Goal: Transaction & Acquisition: Purchase product/service

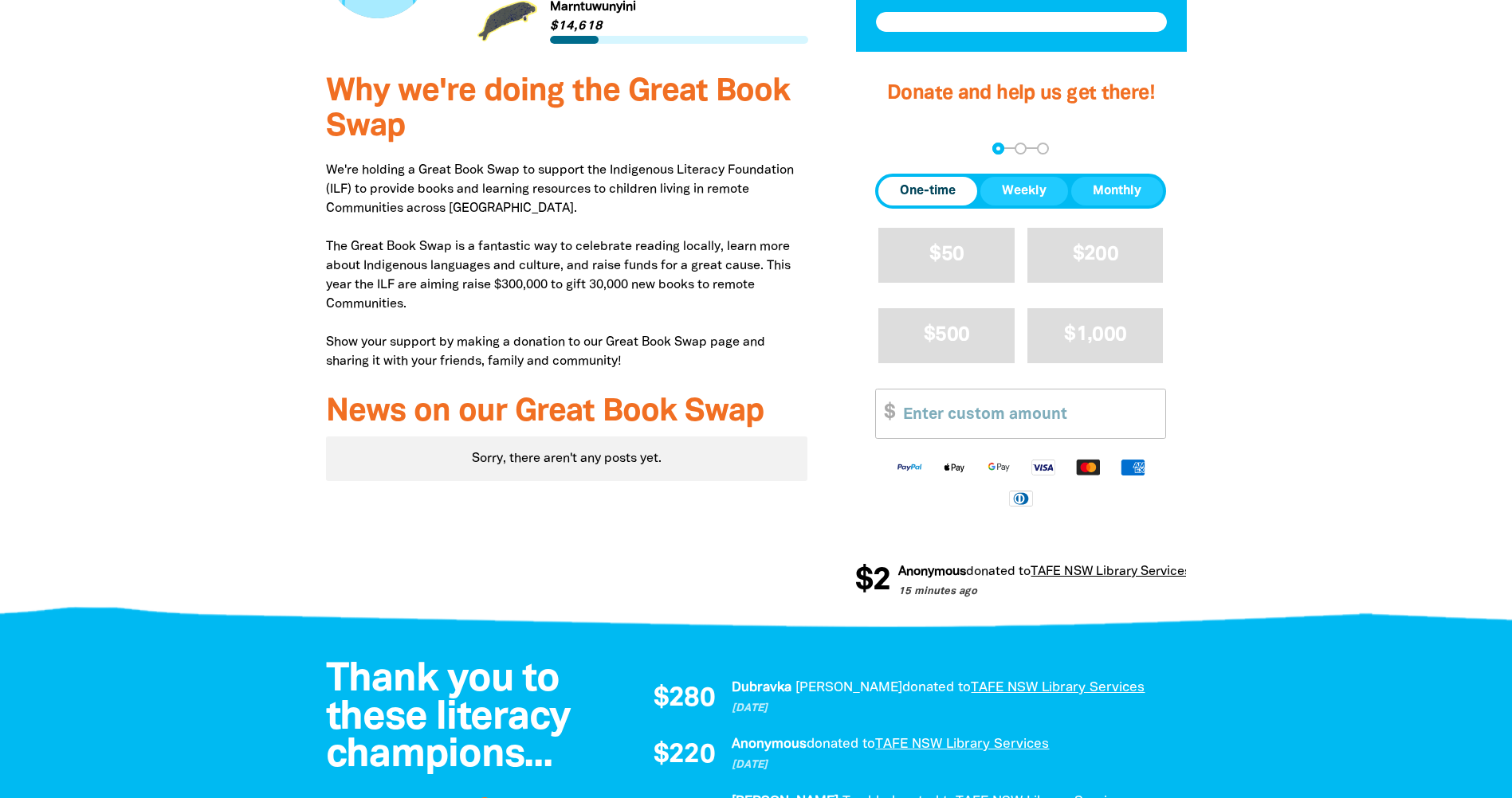
scroll to position [558, 0]
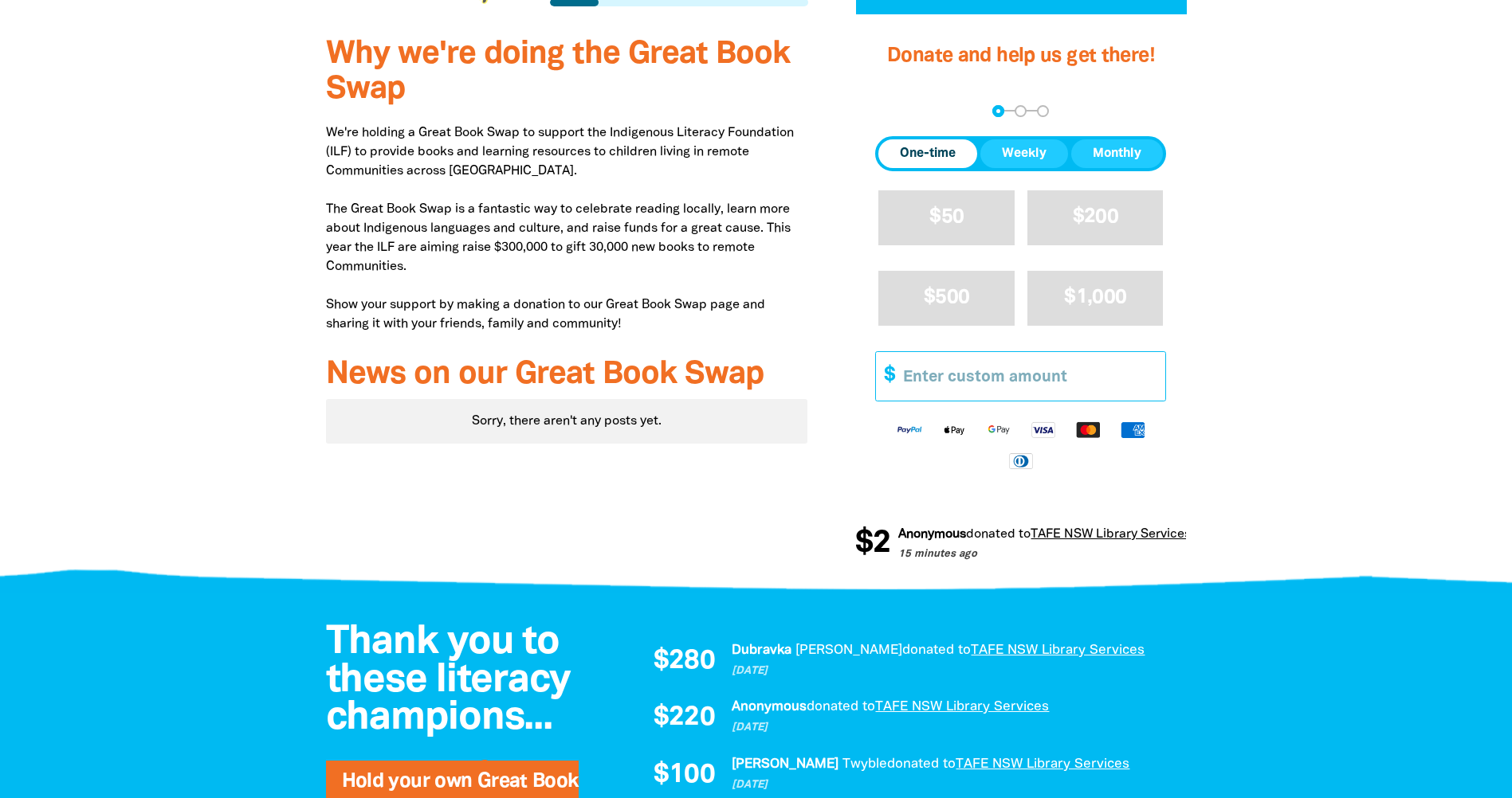
click at [932, 392] on input "Other Amount" at bounding box center [1028, 376] width 274 height 49
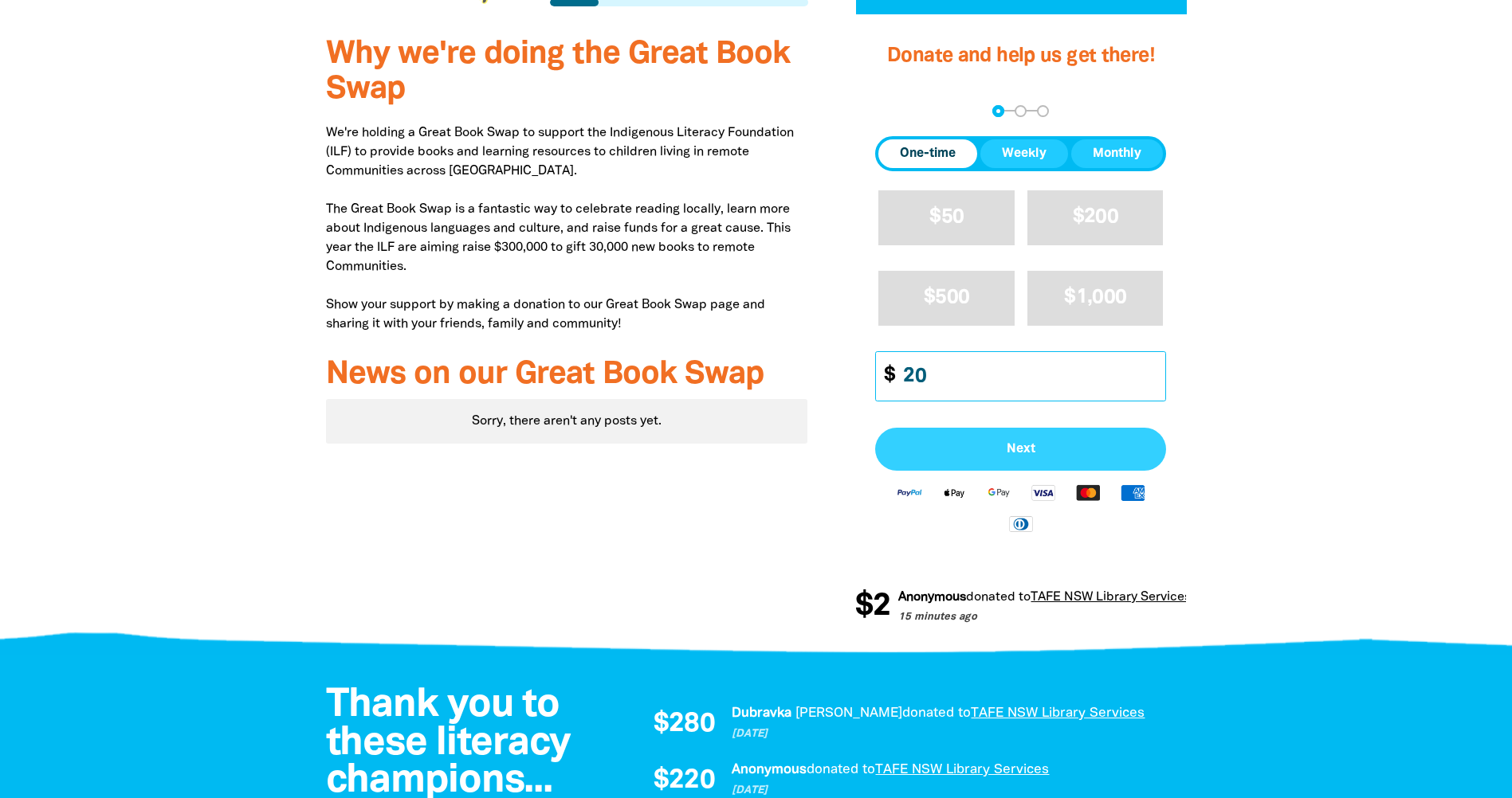
type input "20"
click at [958, 439] on button "Next" at bounding box center [1020, 449] width 291 height 43
select select "AU"
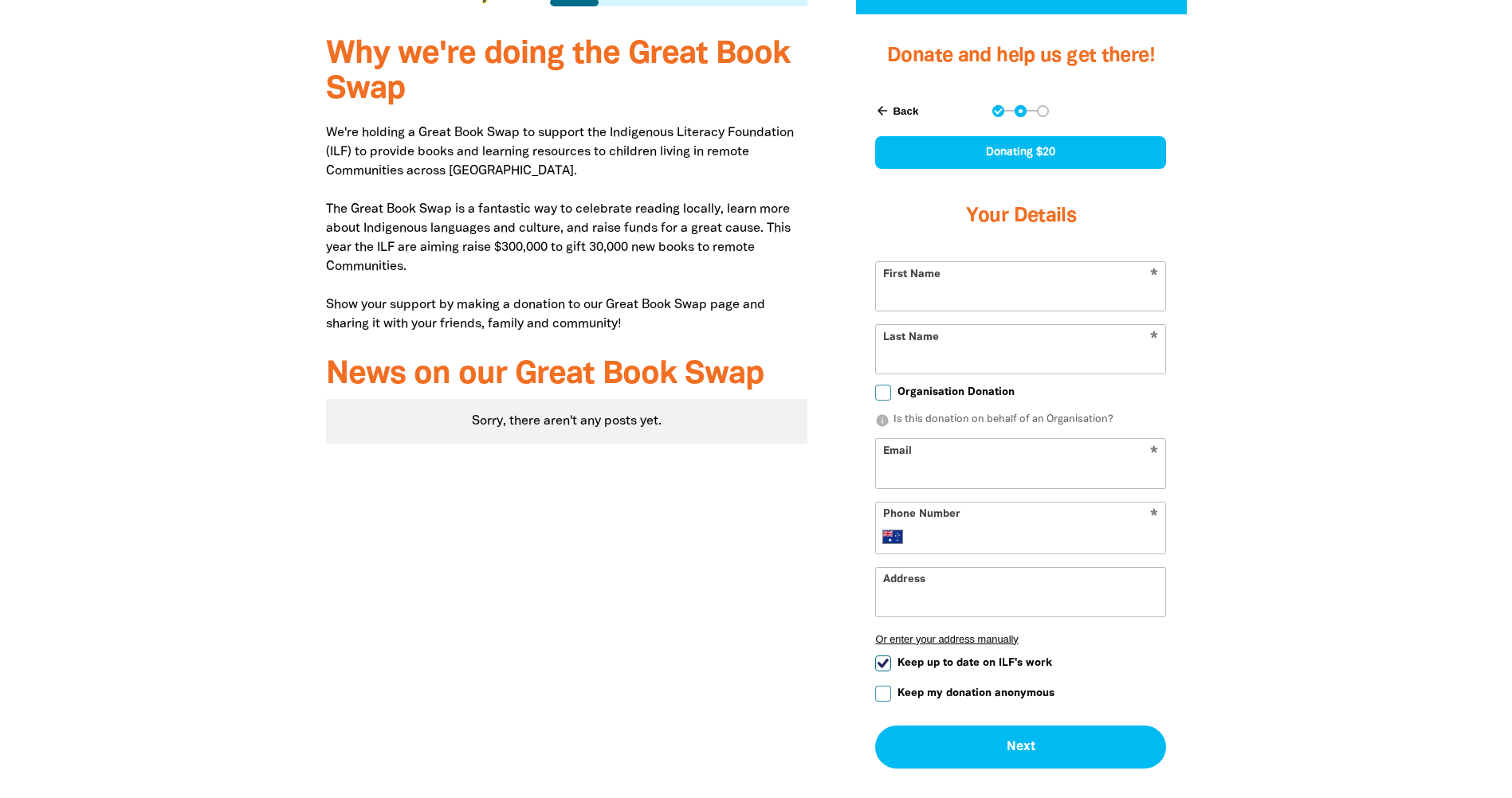
click at [952, 309] on input "First Name" at bounding box center [1020, 286] width 289 height 49
type input "[PERSON_NAME]"
type input "[PERSON_NAME][EMAIL_ADDRESS][DOMAIN_NAME]"
click at [973, 535] on input "Phone Number" at bounding box center [1037, 537] width 244 height 19
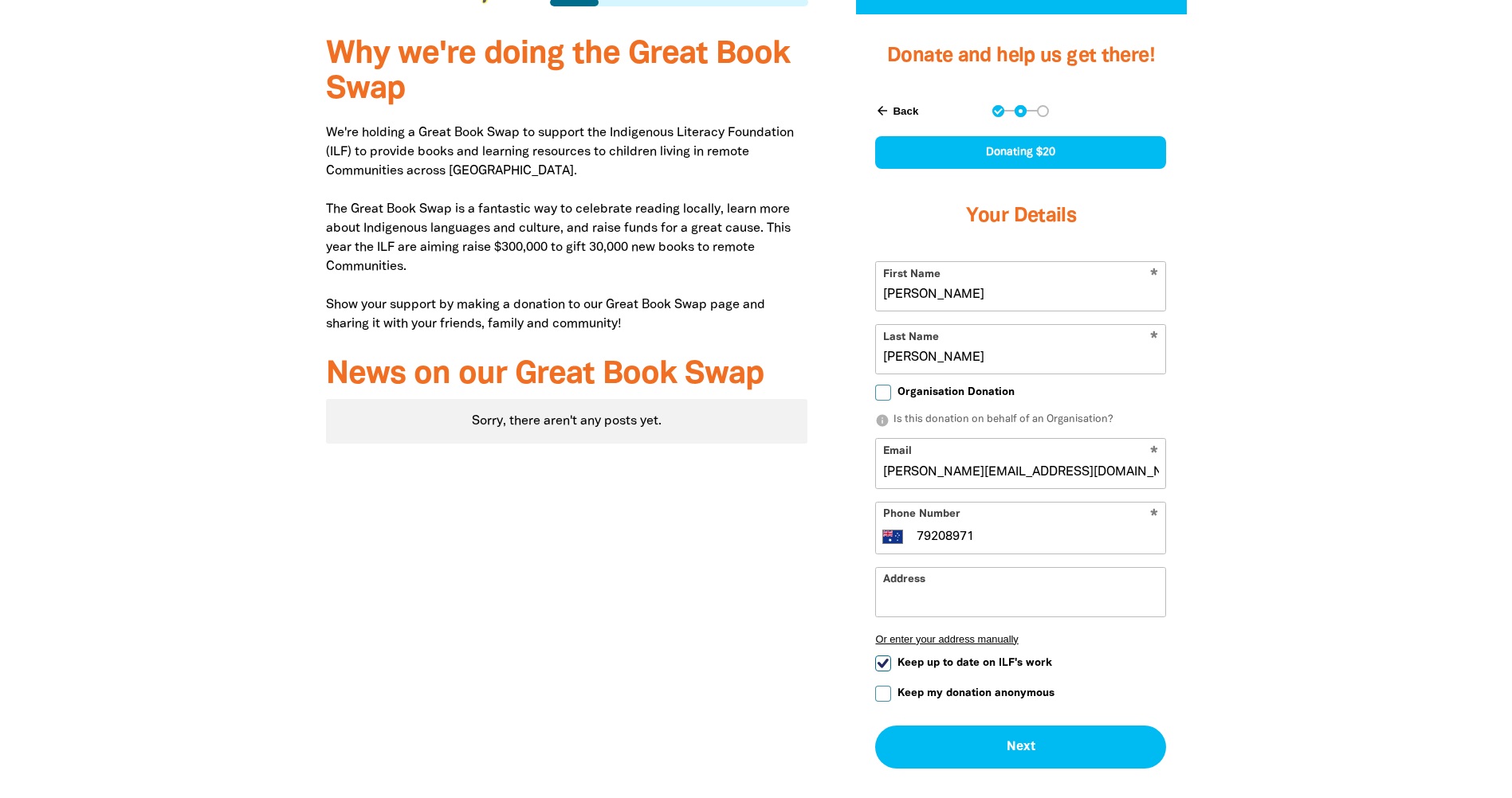
type input "79208971"
click at [932, 587] on input "Address" at bounding box center [1020, 592] width 289 height 49
drag, startPoint x: 937, startPoint y: 598, endPoint x: 876, endPoint y: 598, distance: 61.0
click at [876, 598] on input "[PERSON_NAME] S" at bounding box center [1020, 592] width 289 height 49
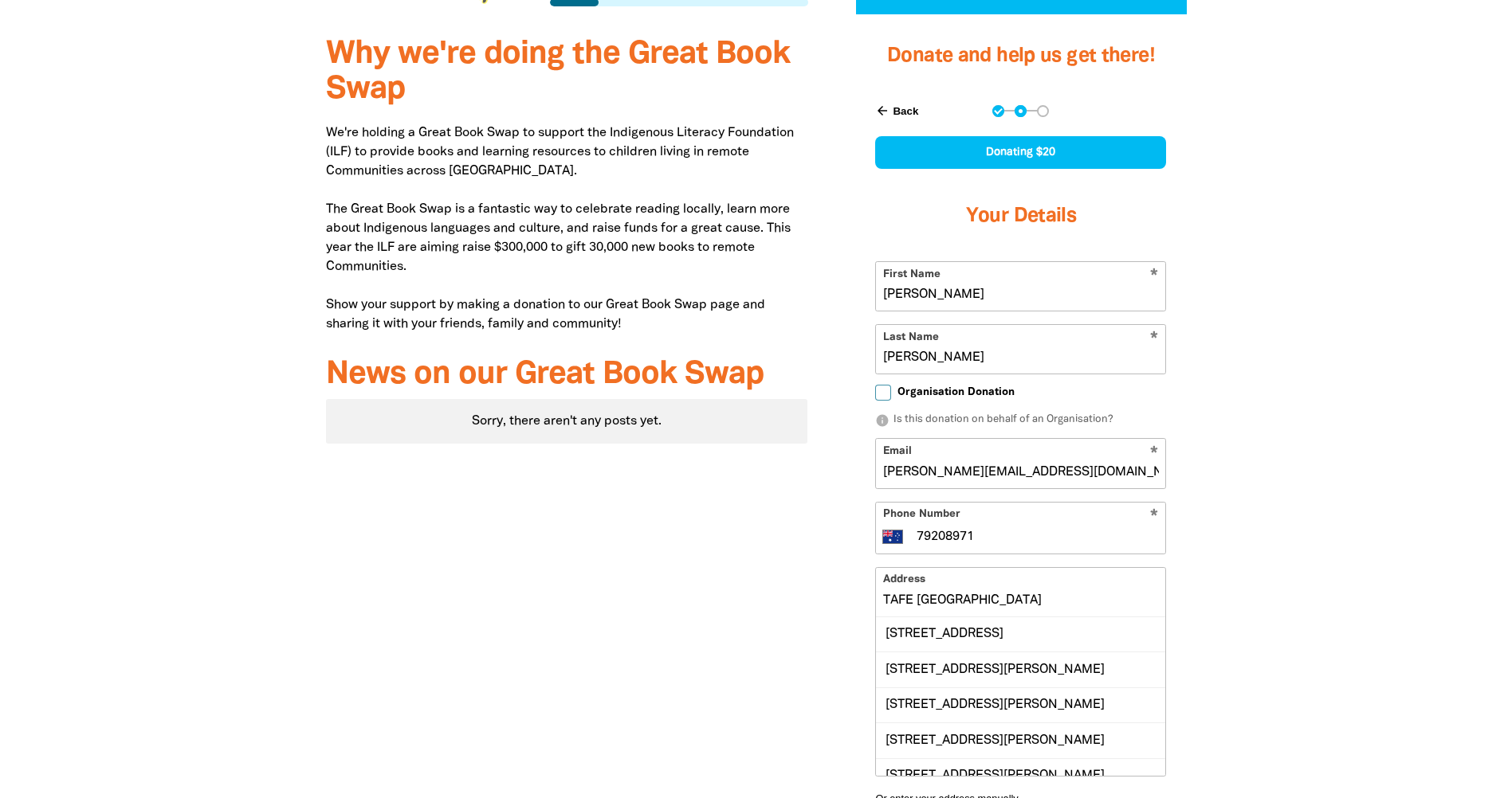
drag, startPoint x: 1038, startPoint y: 600, endPoint x: 874, endPoint y: 598, distance: 164.0
click at [874, 598] on div "arrow_back Back Step 1 Step 2 Step 3 Donating $20 Your Details * First Name [PE…" at bounding box center [1020, 517] width 331 height 864
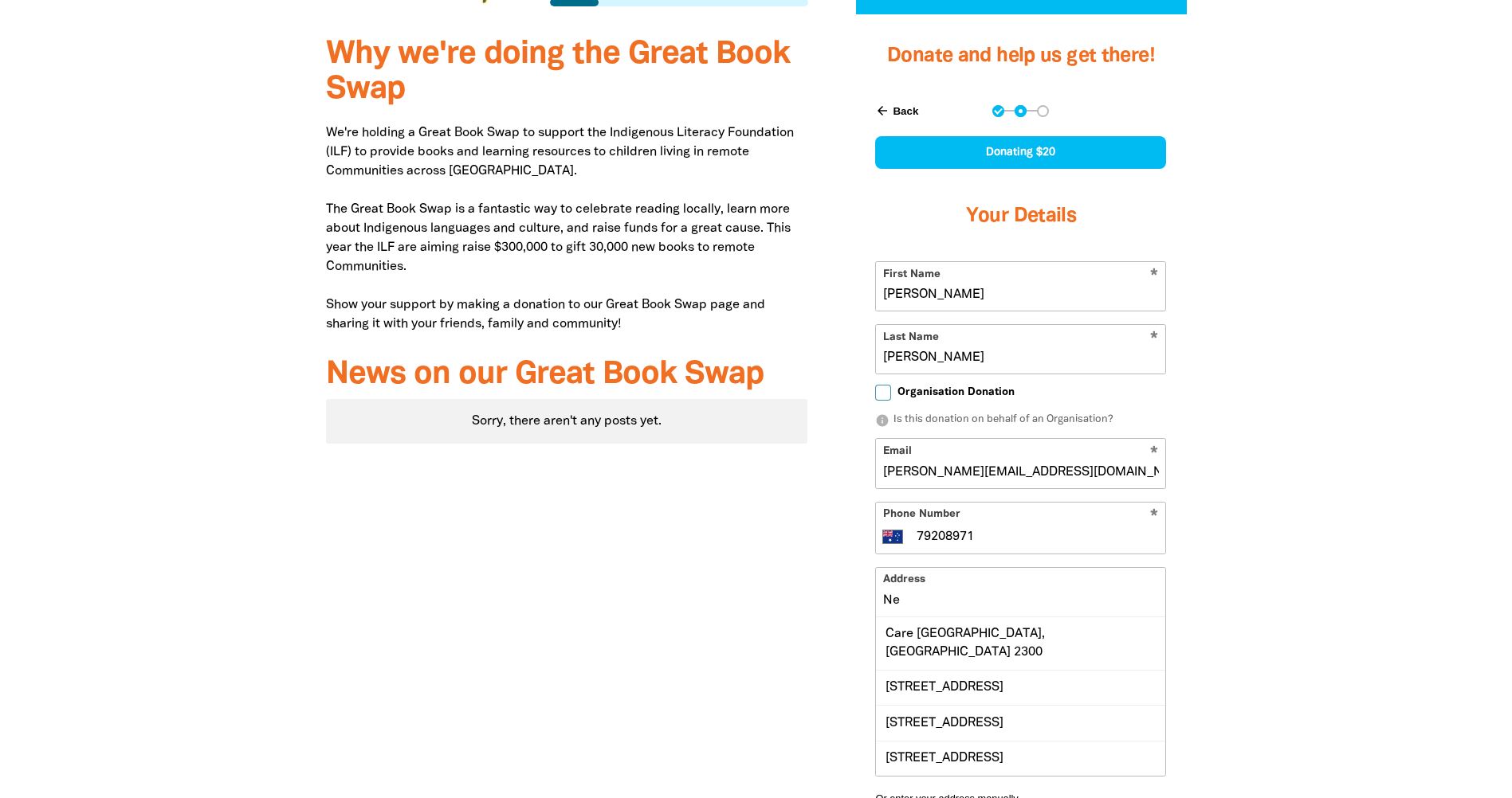
type input "N"
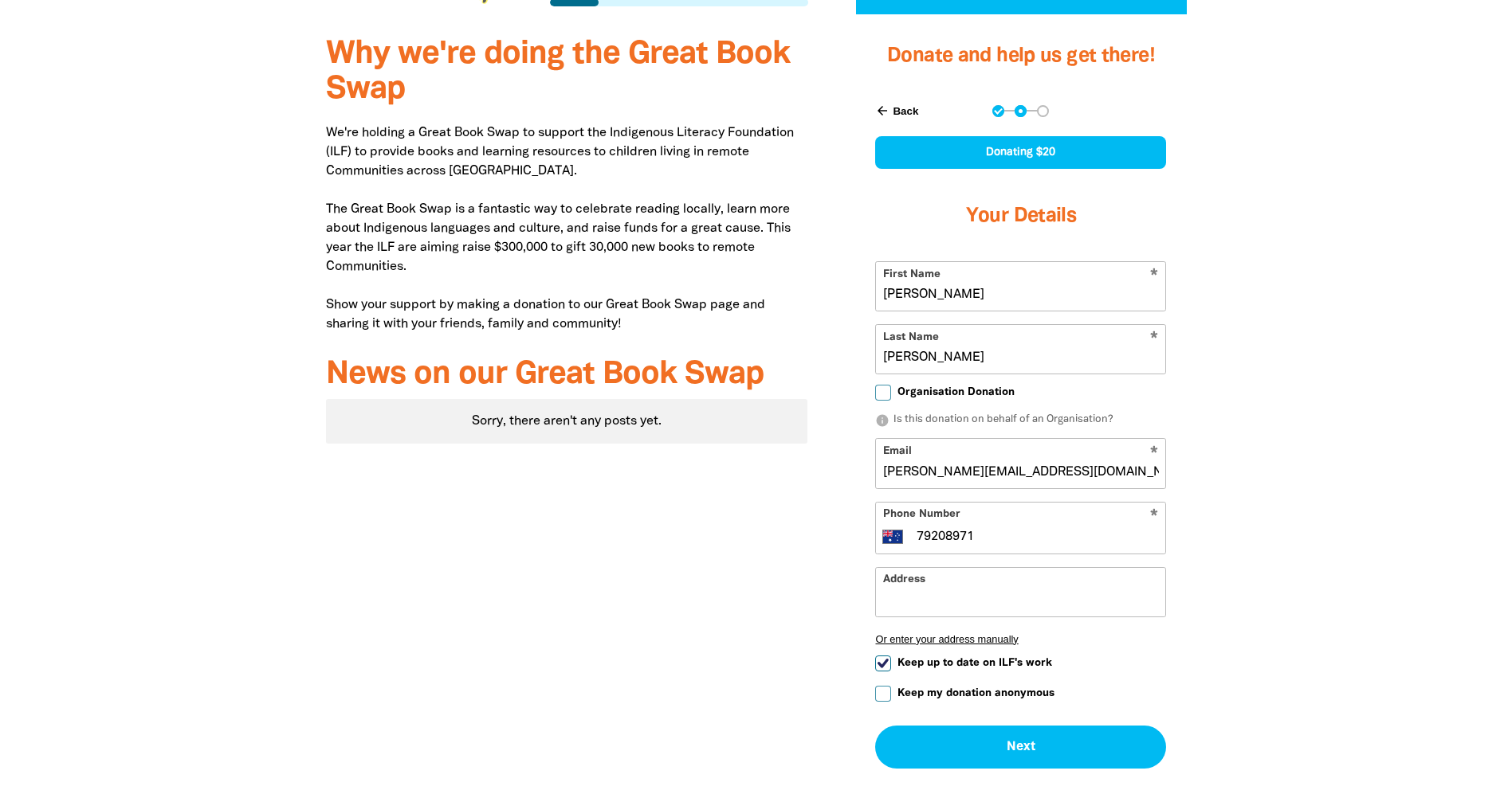
click at [879, 665] on input "Keep up to date on ILF's work" at bounding box center [882, 664] width 16 height 16
checkbox input "false"
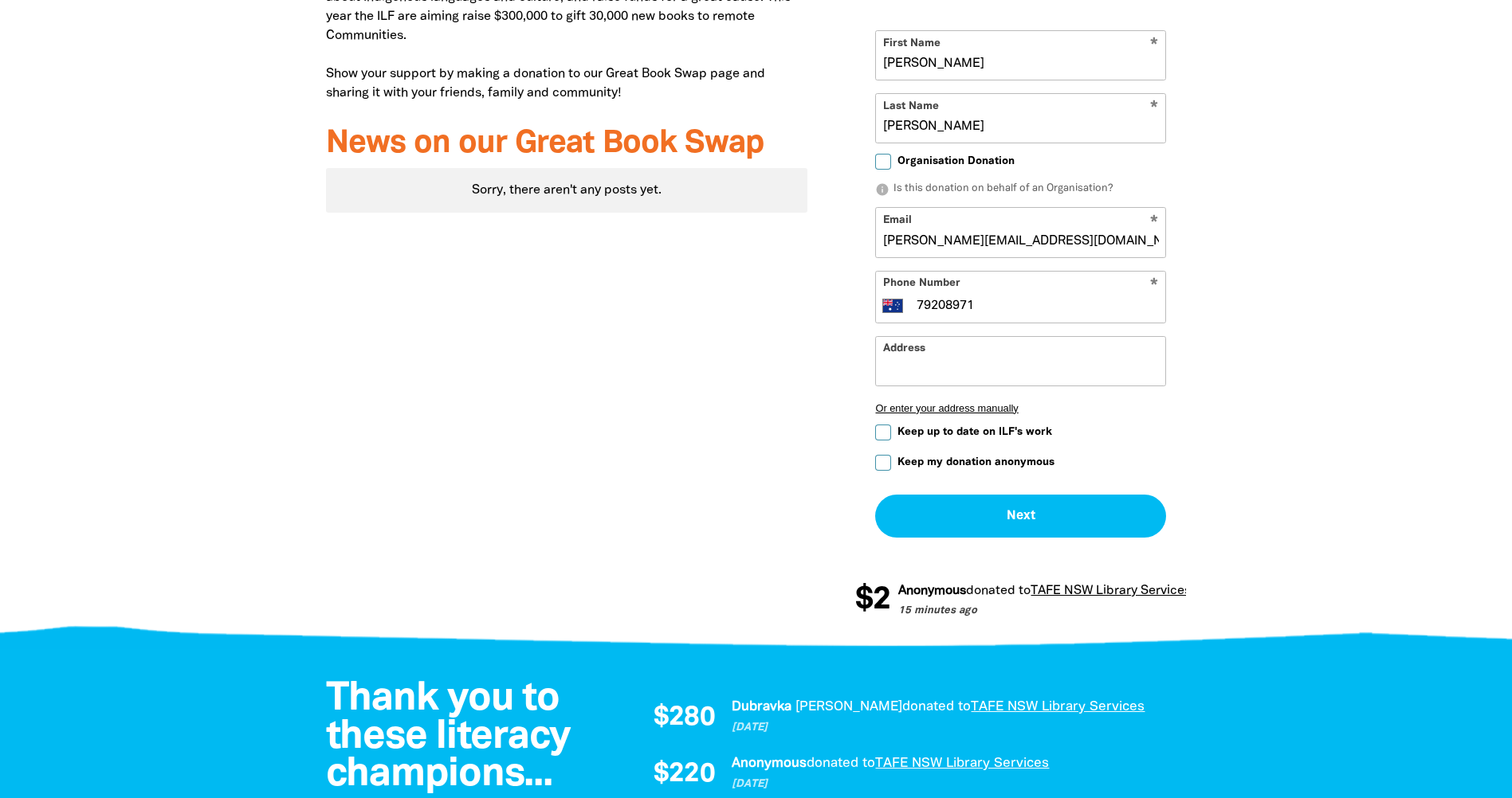
scroll to position [796, 0]
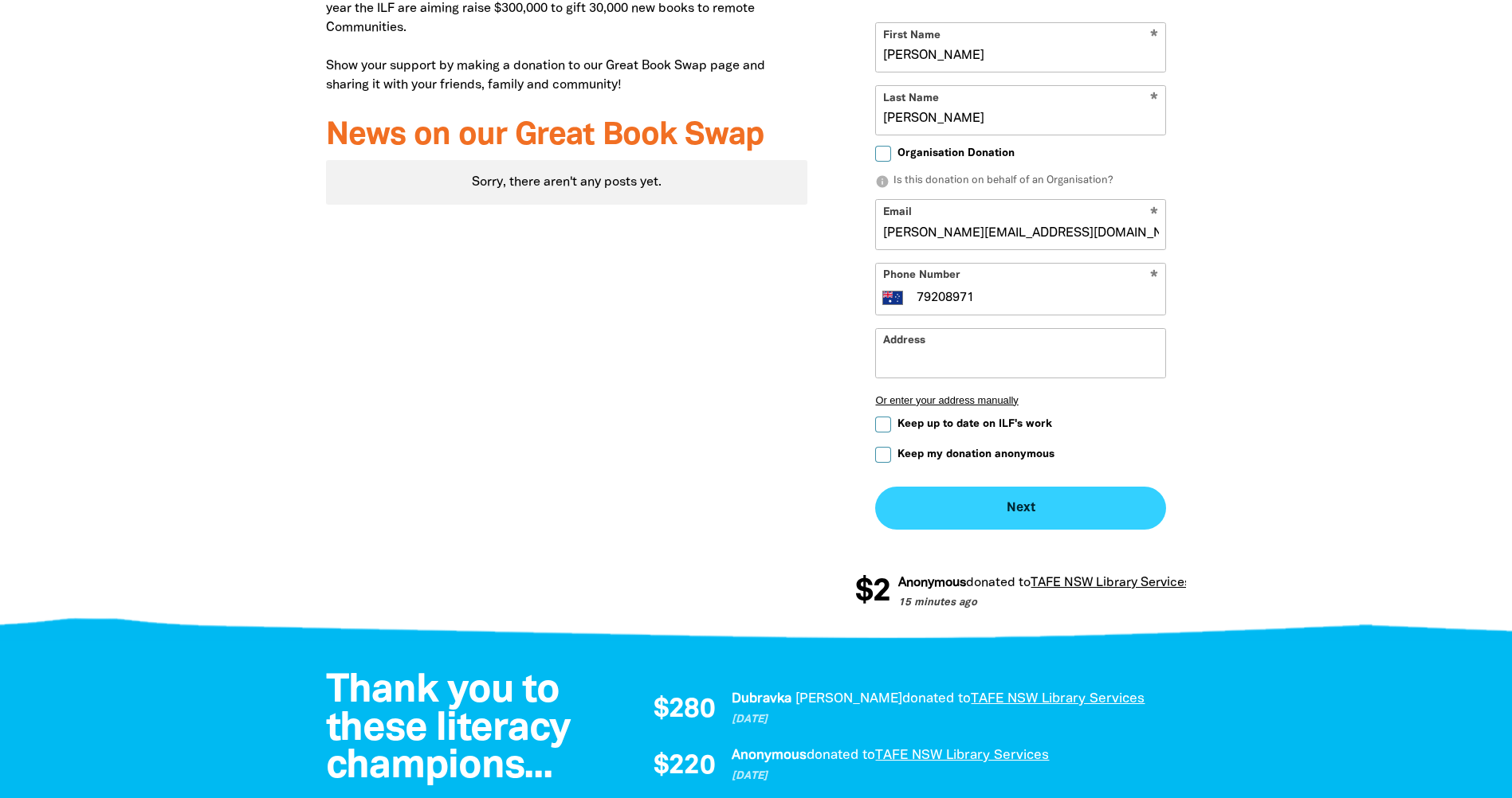
click at [956, 525] on button "Next chevron_right" at bounding box center [1020, 507] width 291 height 43
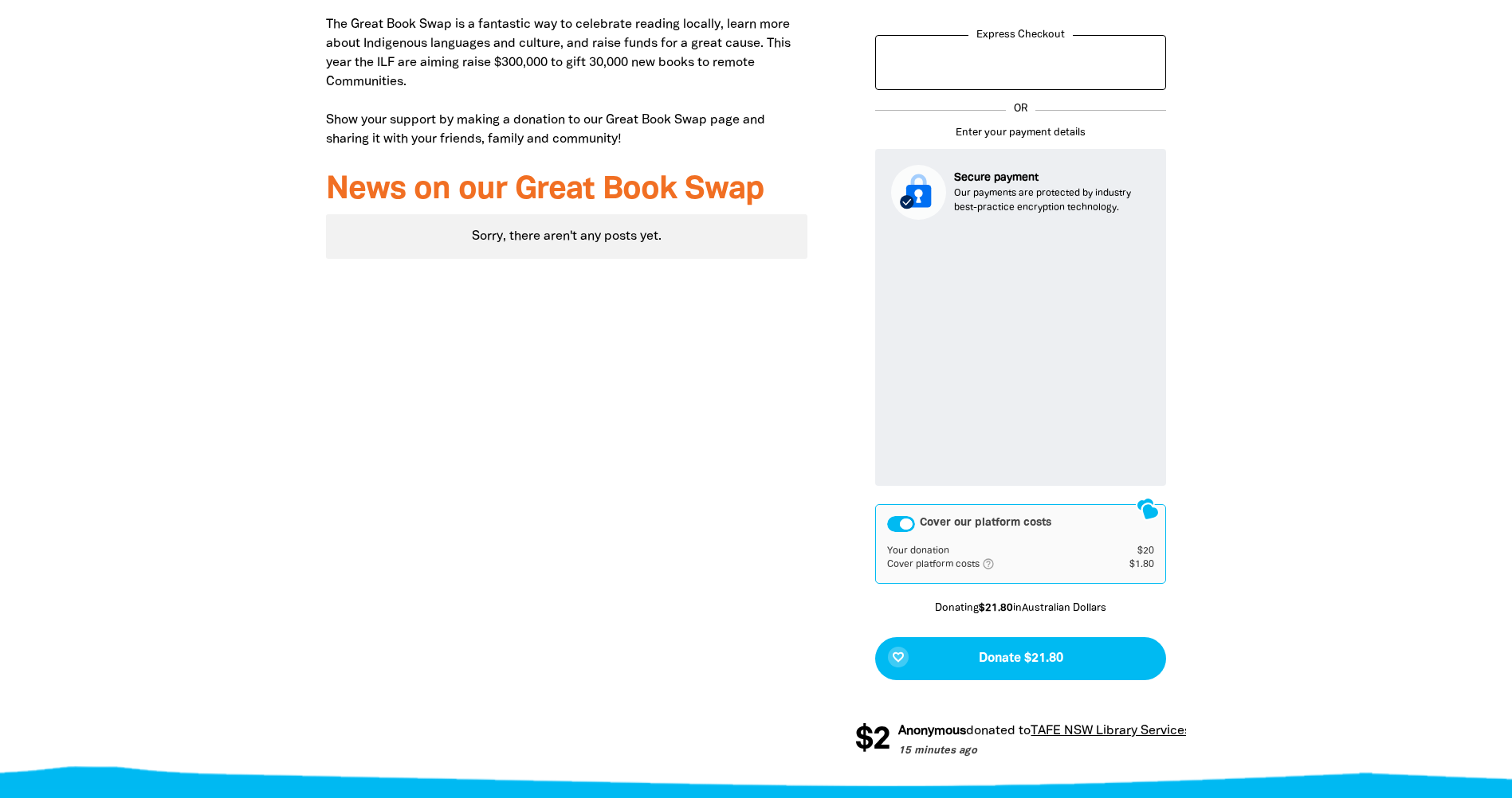
scroll to position [755, 0]
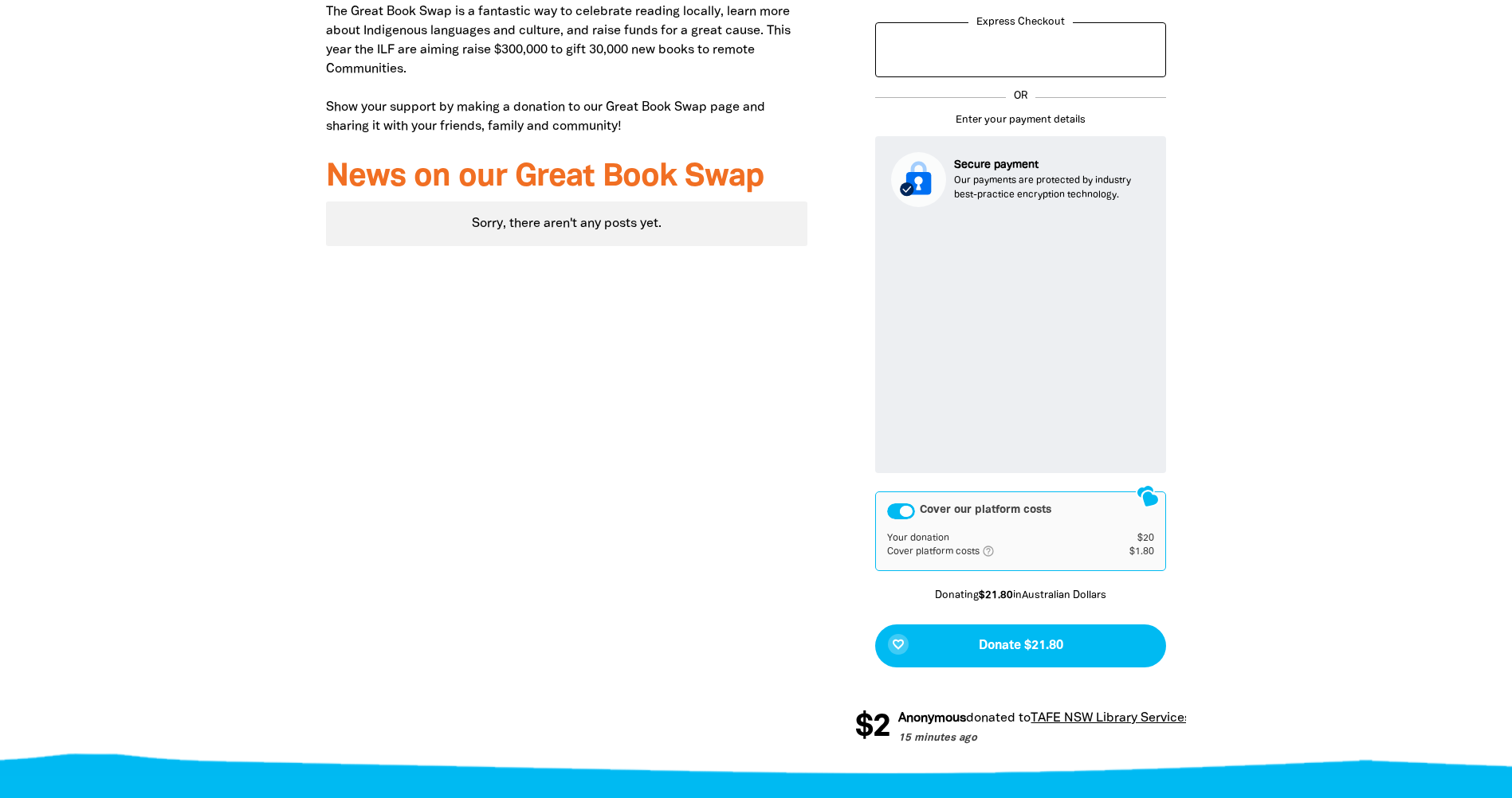
click at [907, 511] on div "Cover our platform costs" at bounding box center [901, 511] width 28 height 16
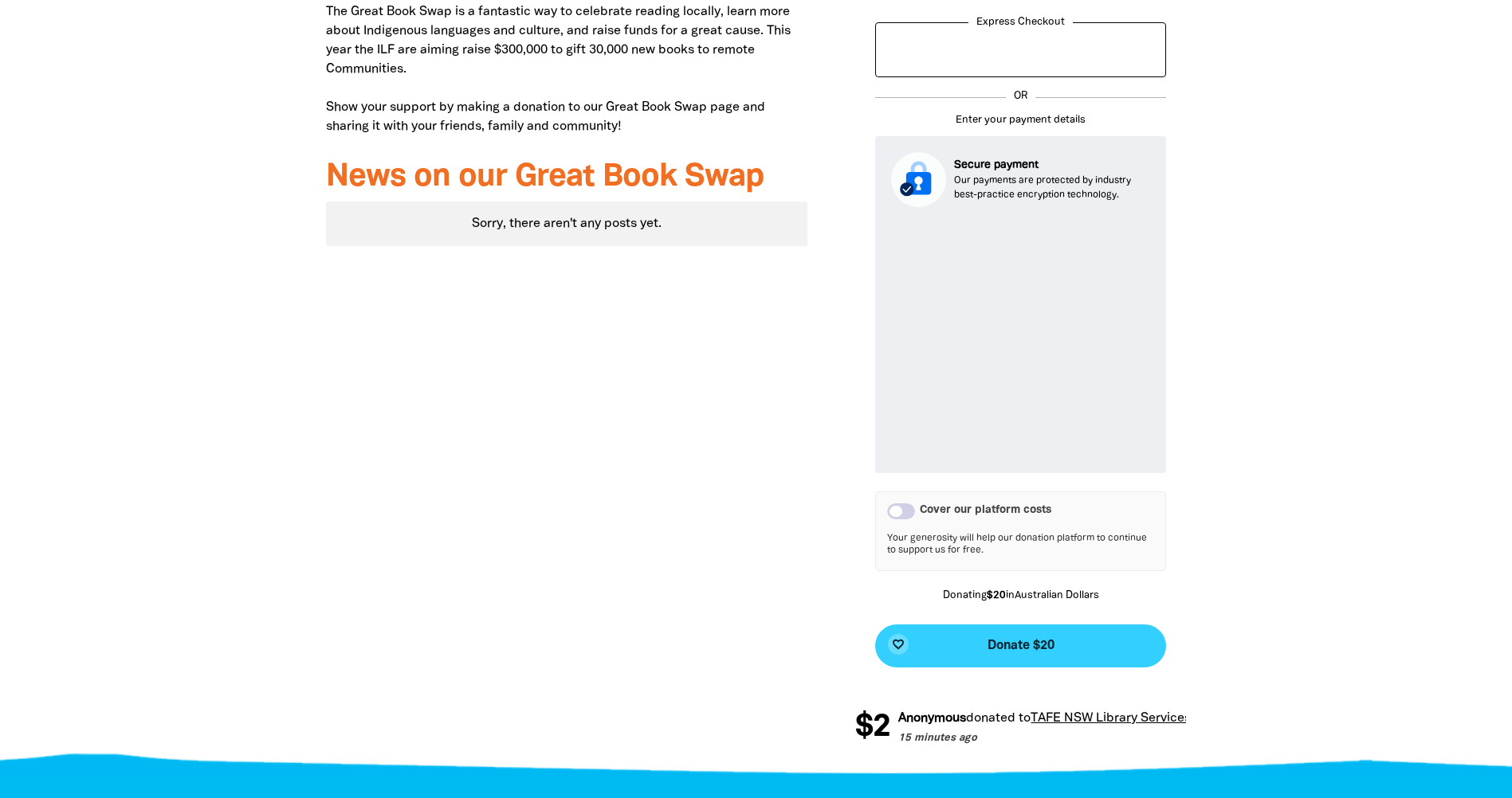
click at [1009, 640] on span "Donate $20" at bounding box center [1021, 645] width 67 height 12
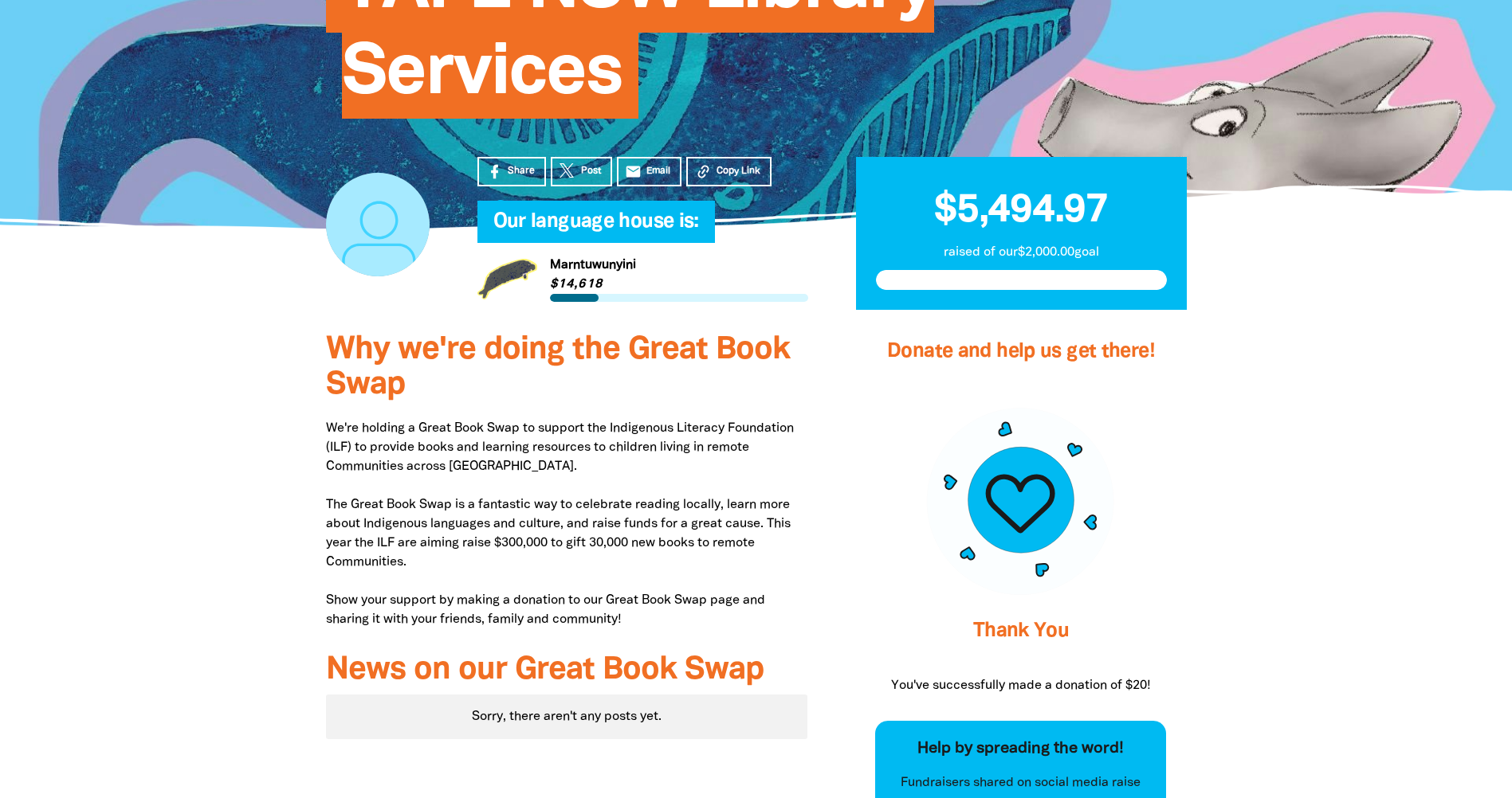
scroll to position [220, 0]
